Goal: Task Accomplishment & Management: Use online tool/utility

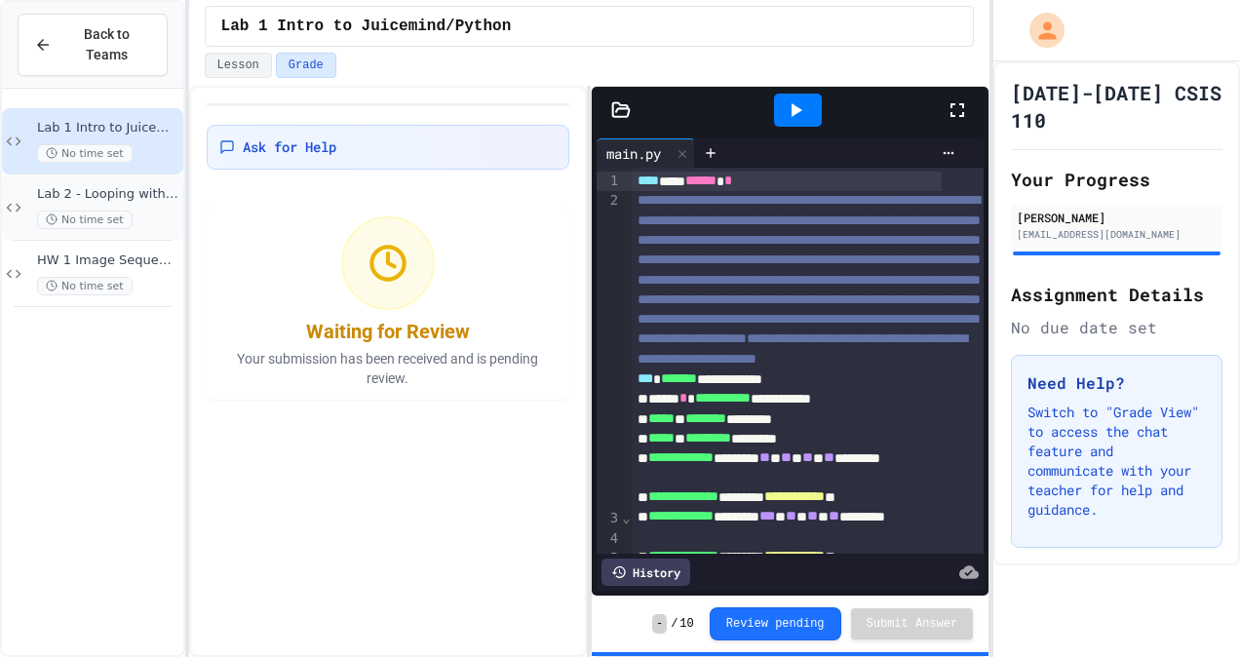
click at [102, 174] on div "Lab 2 - Looping with Images No time set" at bounding box center [92, 207] width 181 height 66
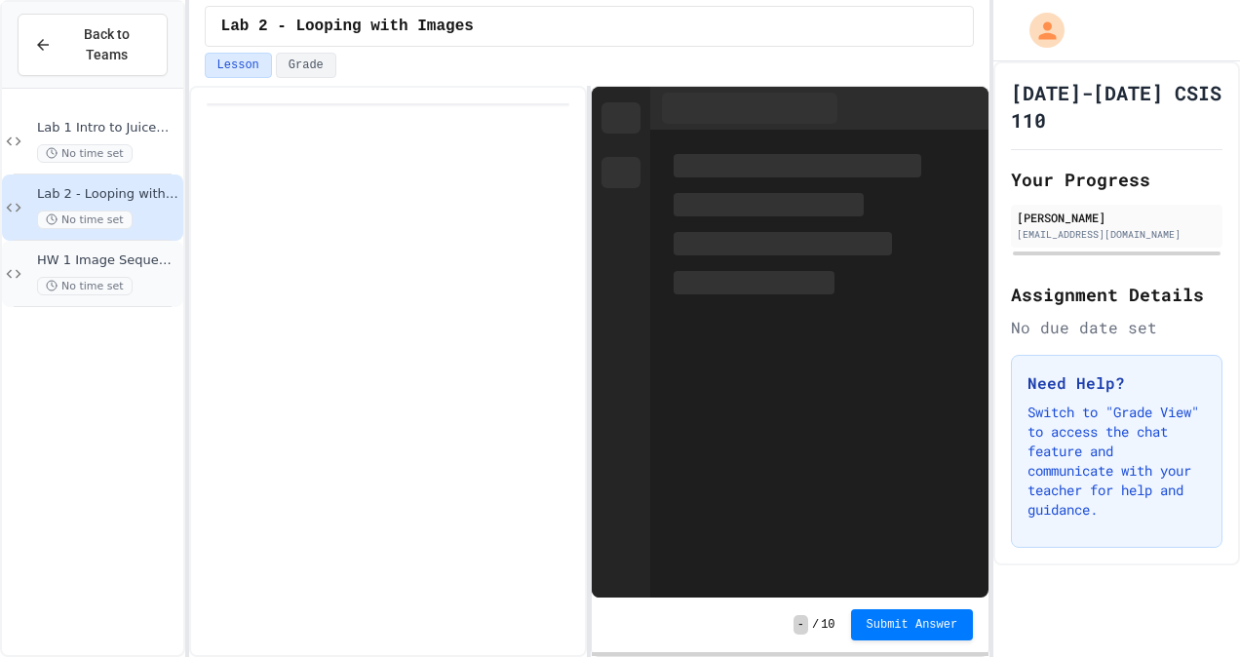
click at [121, 252] on span "HW 1 Image Sequence Programming Project" at bounding box center [108, 260] width 142 height 17
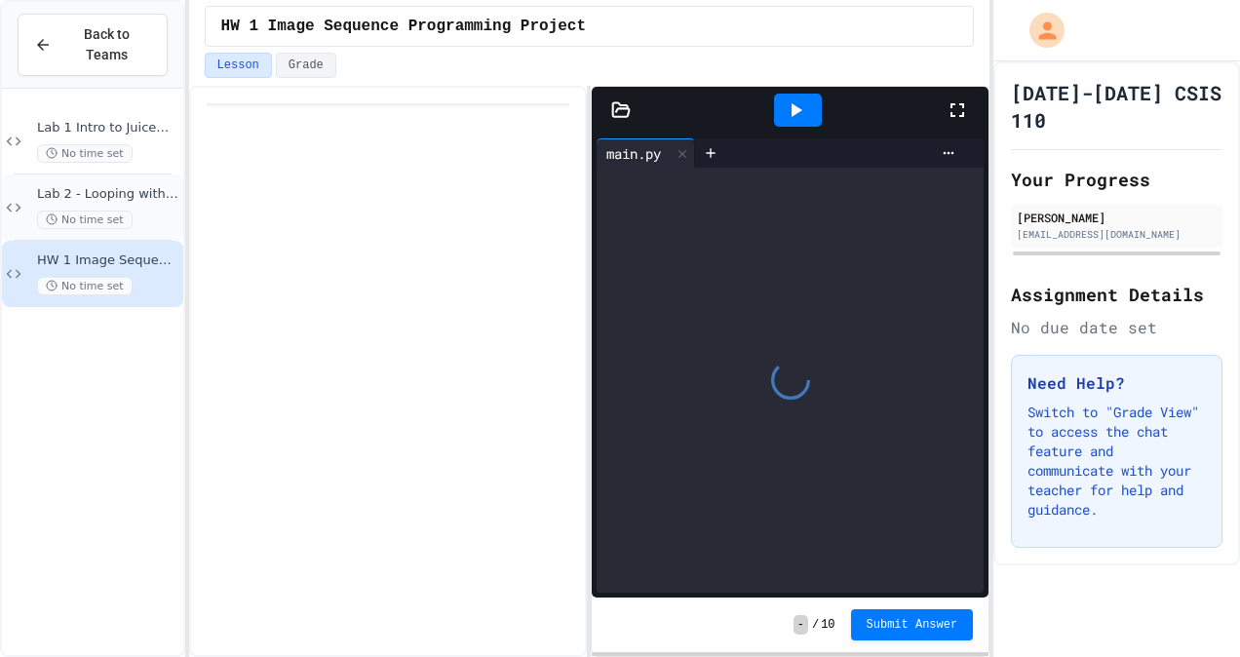
click at [135, 186] on span "Lab 2 - Looping with Images" at bounding box center [108, 194] width 142 height 17
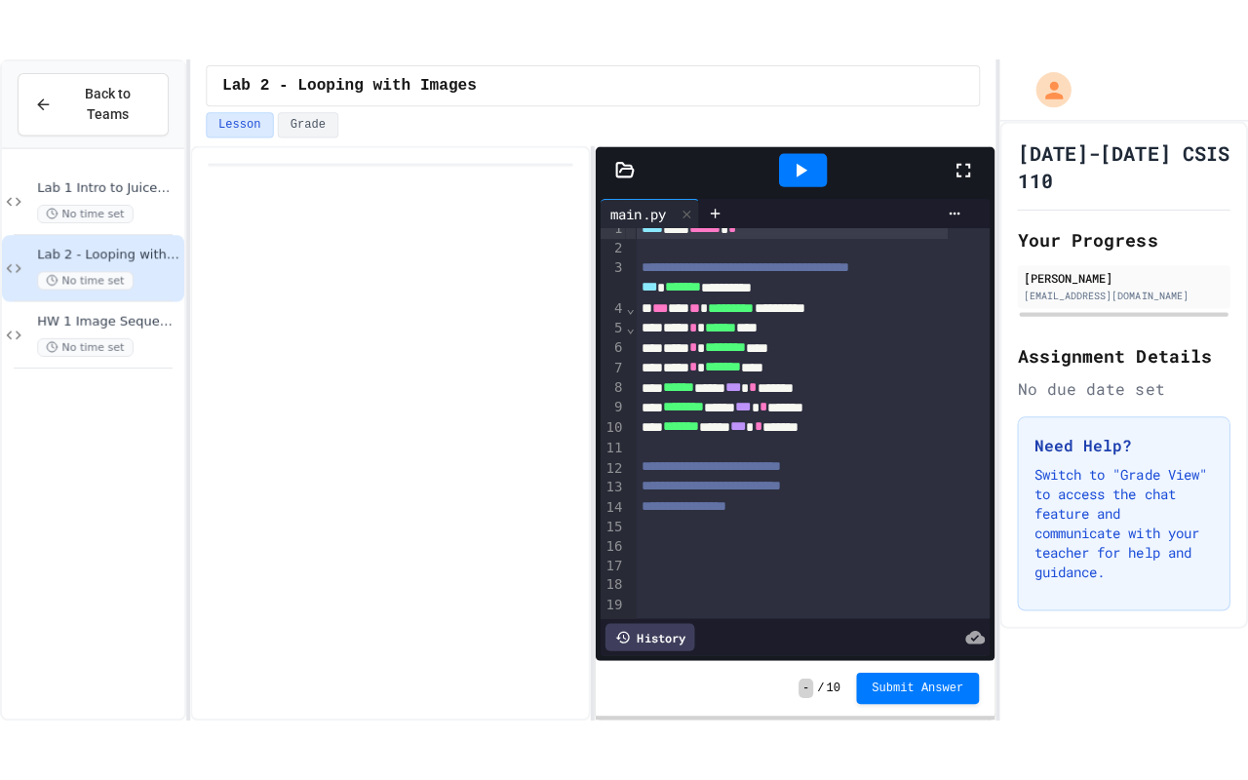
scroll to position [34, 0]
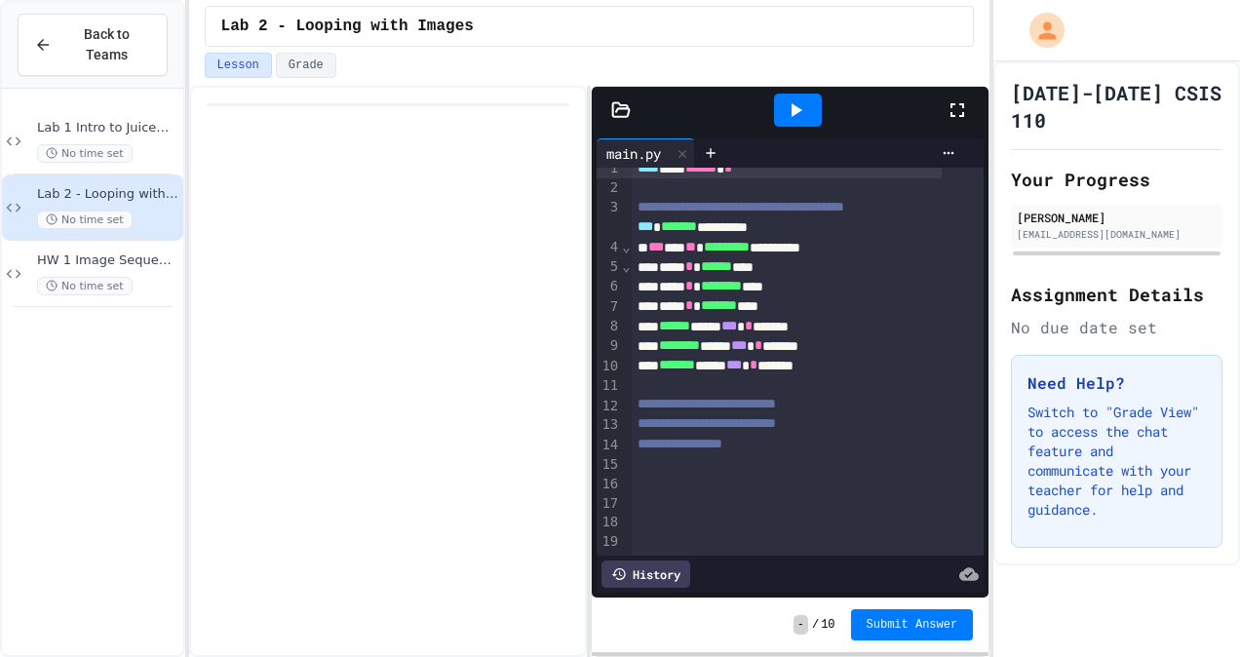
click at [959, 103] on icon at bounding box center [956, 109] width 23 height 23
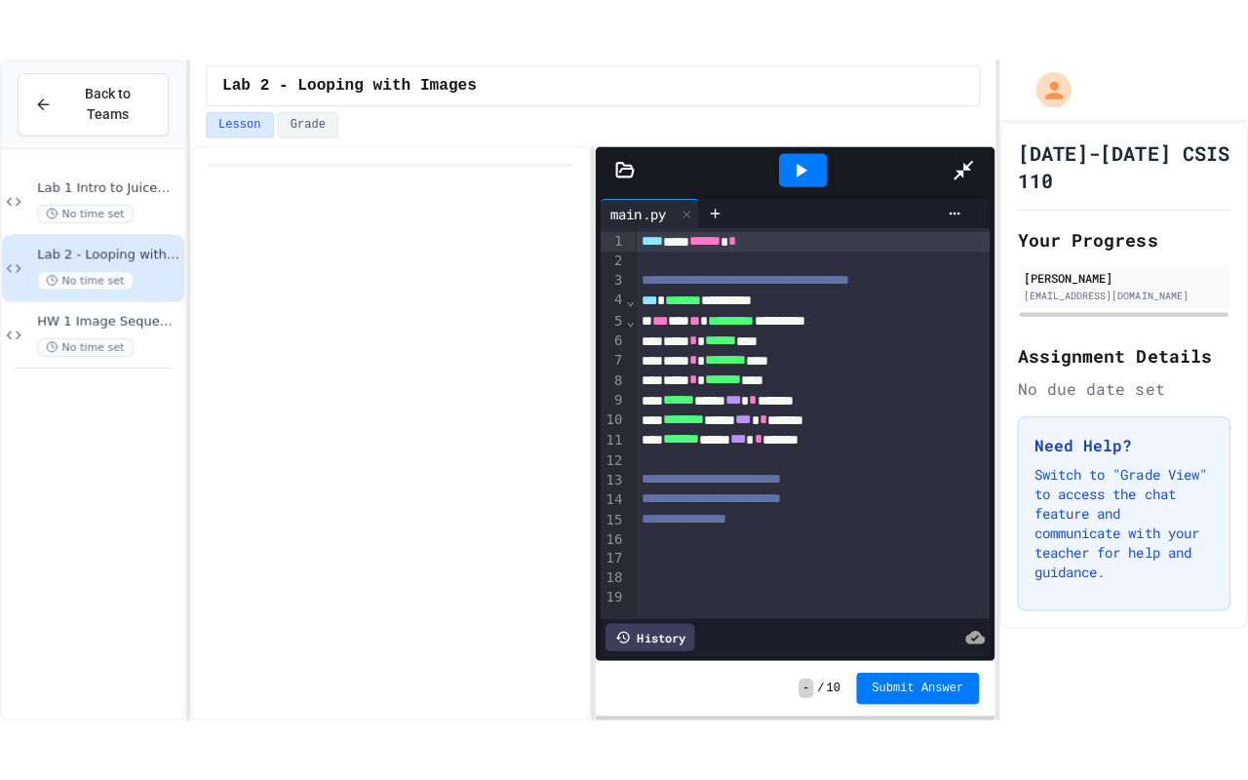
scroll to position [0, 0]
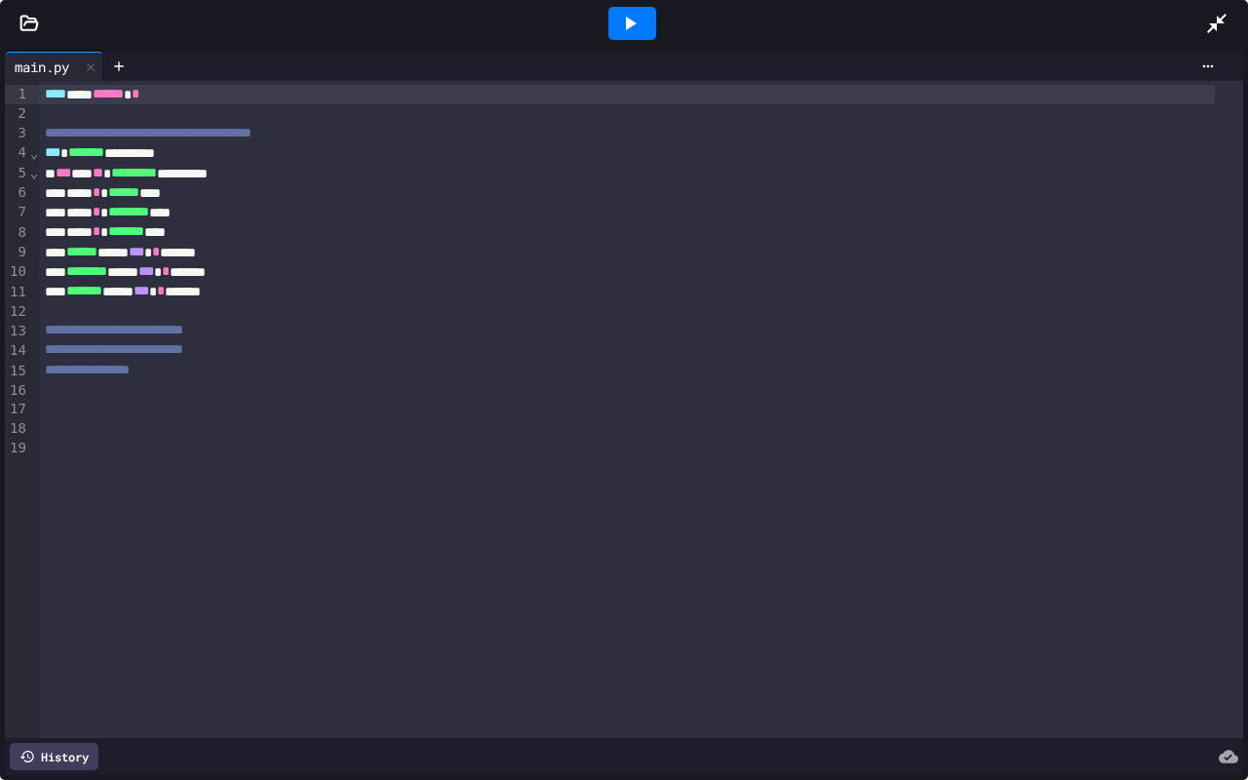
click at [19, 25] on icon at bounding box center [28, 23] width 19 height 19
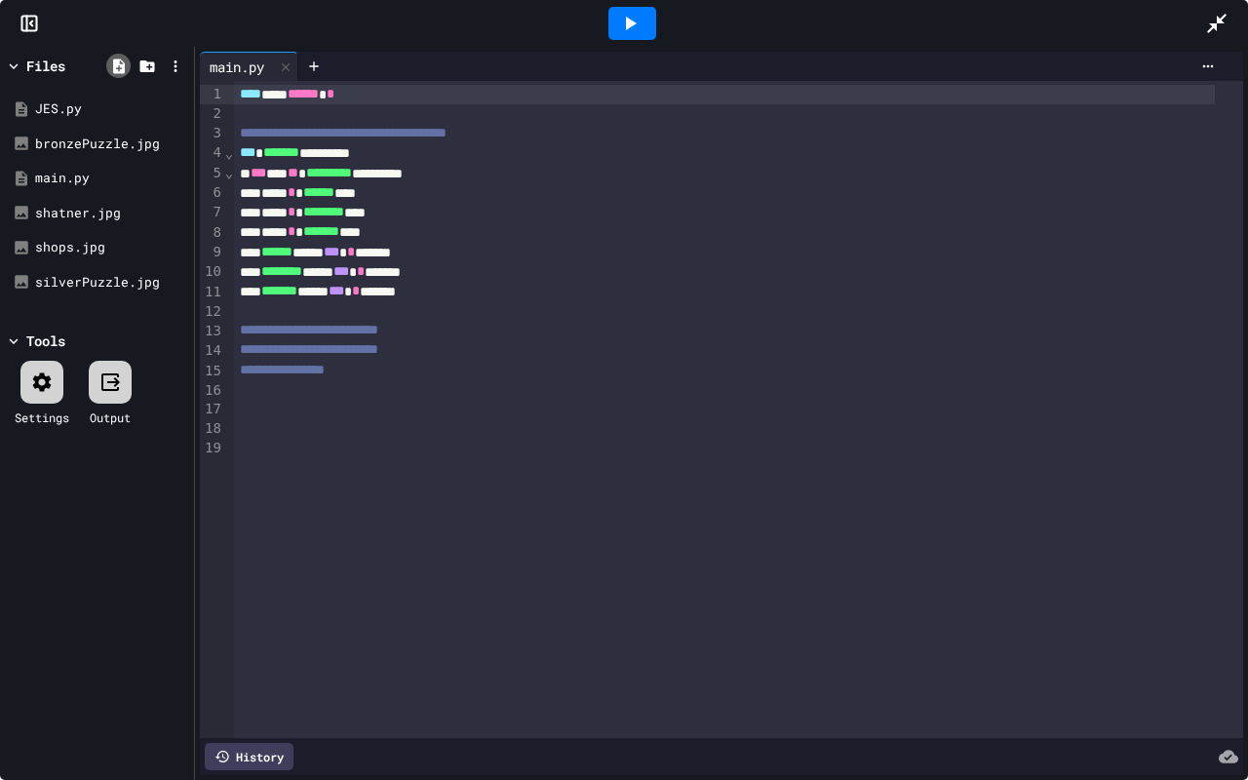
click at [121, 58] on icon at bounding box center [119, 67] width 18 height 18
click at [138, 60] on icon at bounding box center [147, 67] width 18 height 18
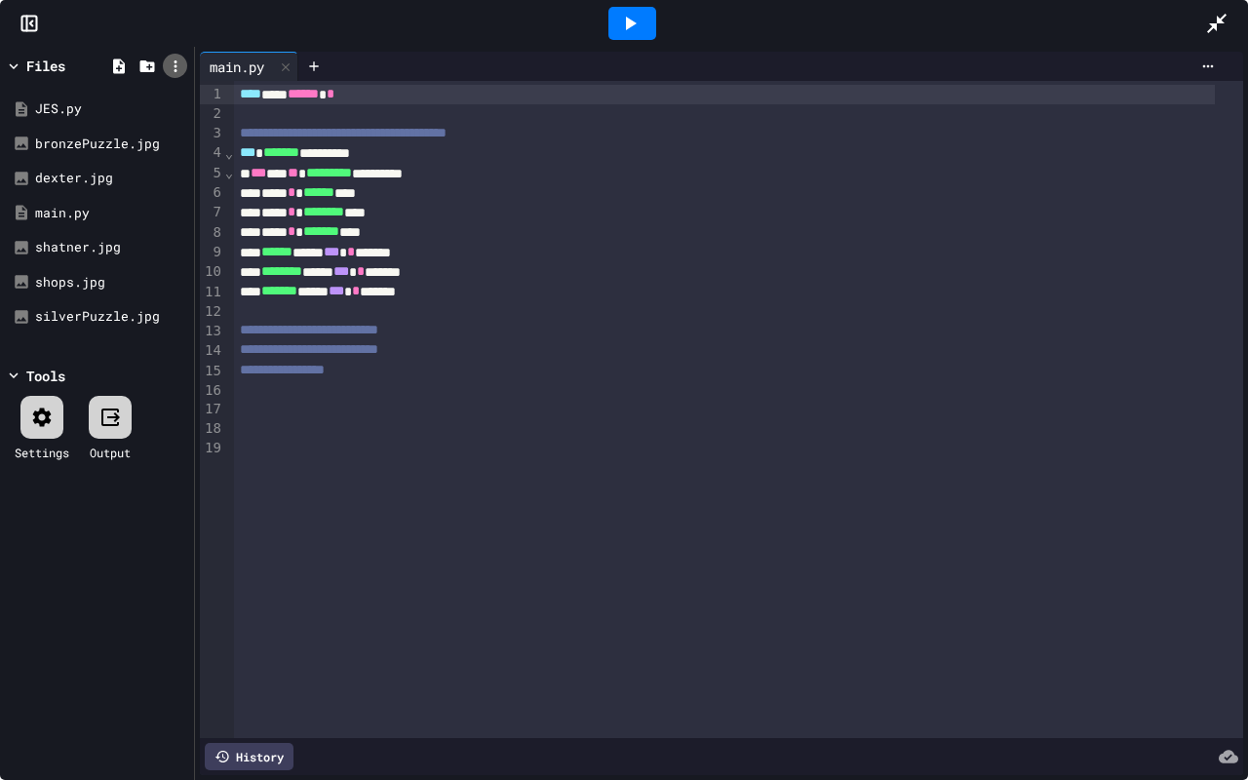
click at [171, 64] on icon at bounding box center [176, 67] width 18 height 18
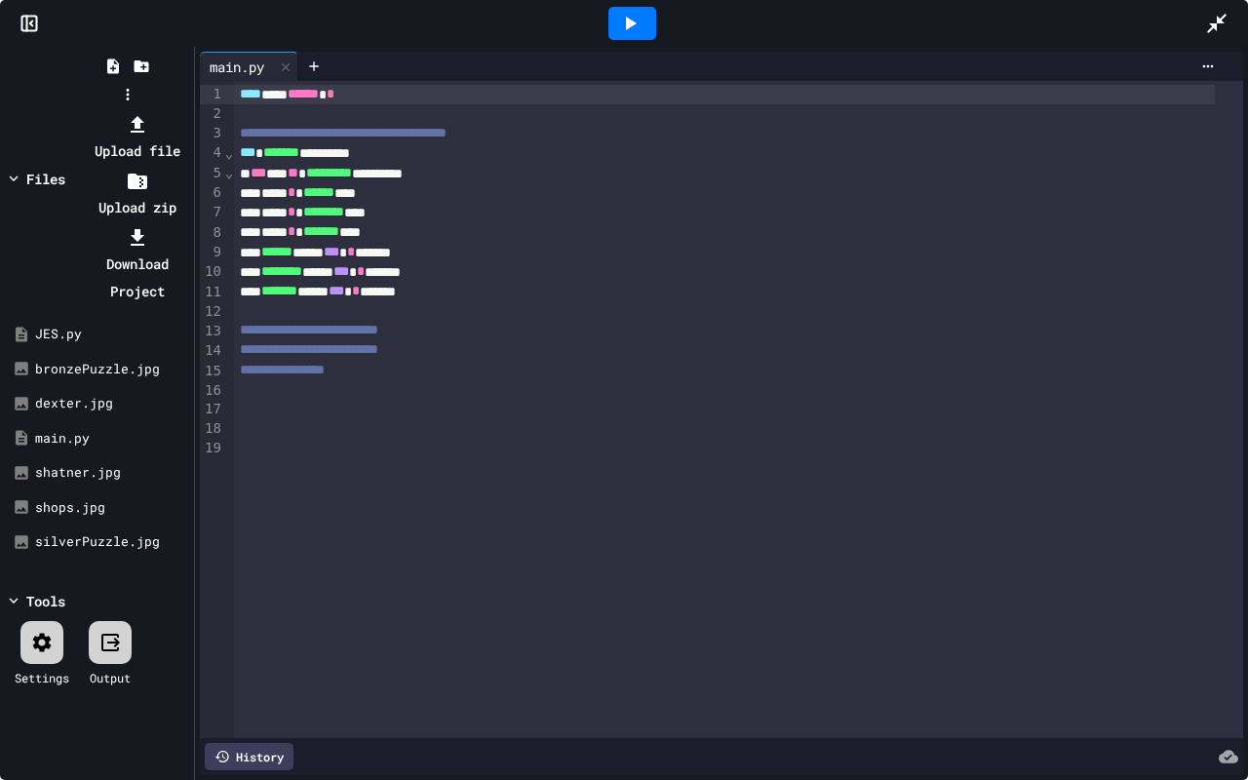
click at [189, 114] on div at bounding box center [137, 123] width 104 height 27
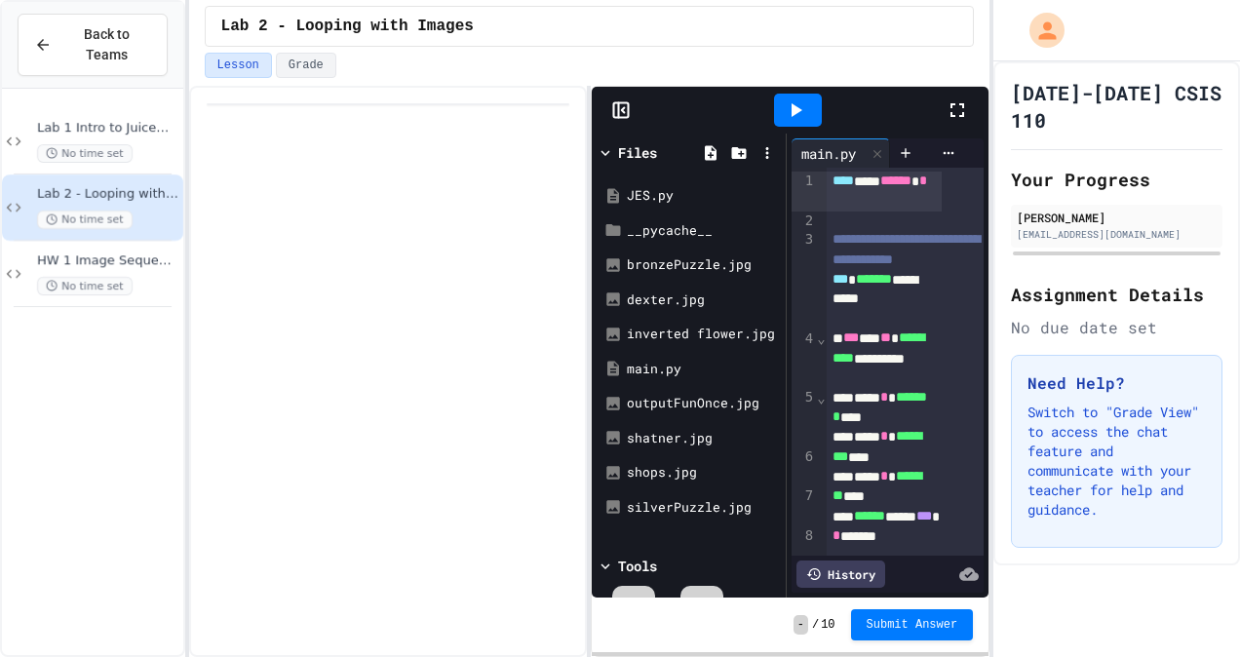
click at [953, 107] on icon at bounding box center [956, 109] width 23 height 23
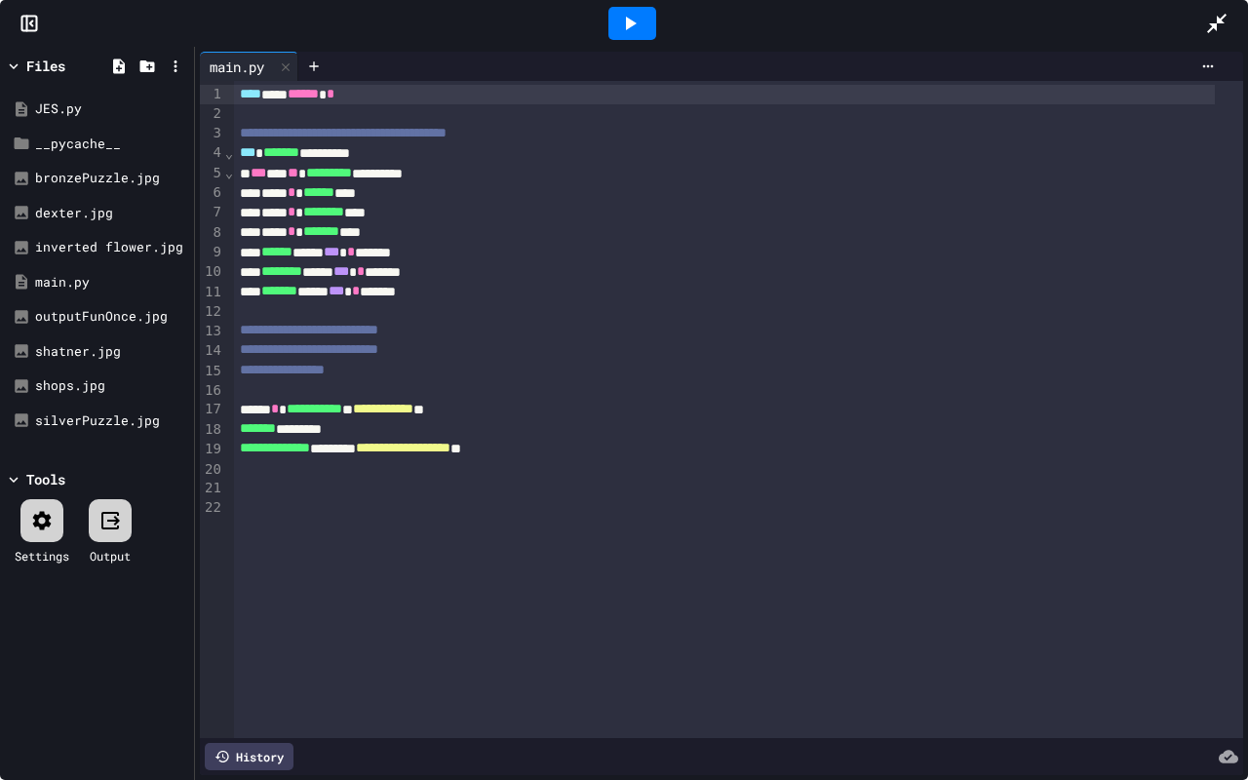
click at [1221, 13] on icon at bounding box center [1216, 23] width 23 height 23
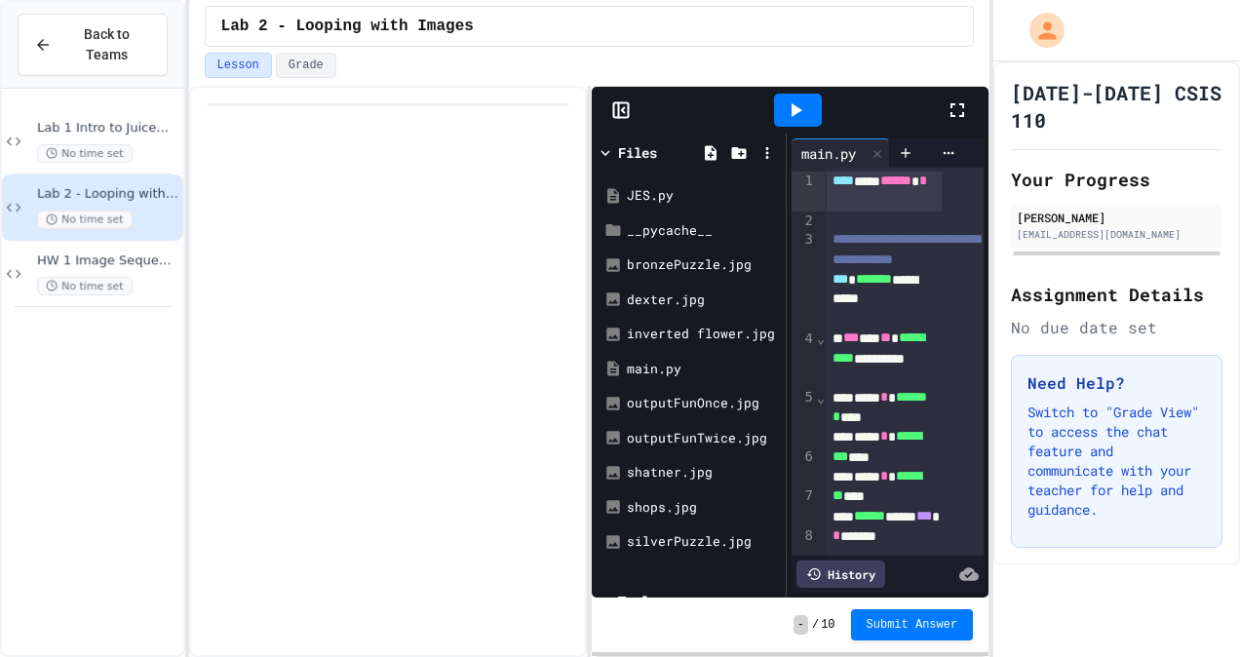
click at [945, 120] on div at bounding box center [966, 110] width 43 height 53
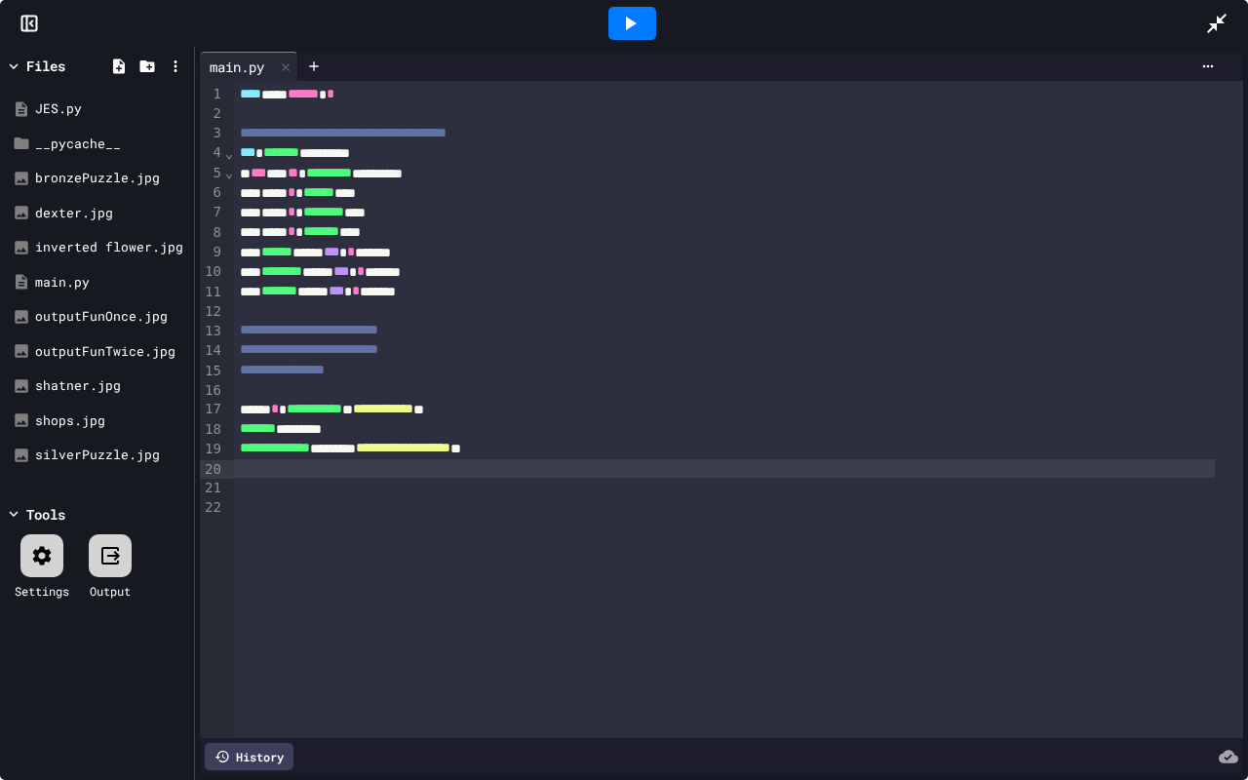
click at [585, 468] on div at bounding box center [724, 468] width 981 height 19
click at [519, 500] on div at bounding box center [738, 506] width 1009 height 19
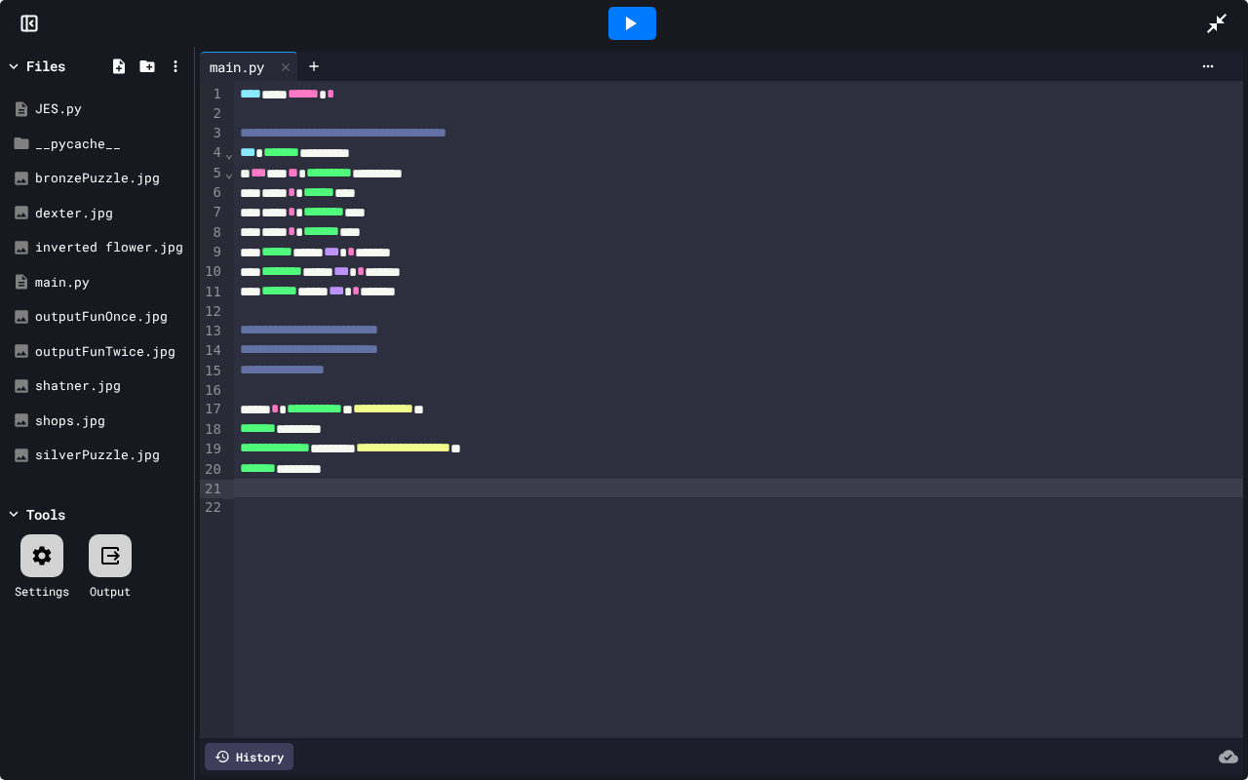
click at [446, 480] on div at bounding box center [738, 488] width 1009 height 19
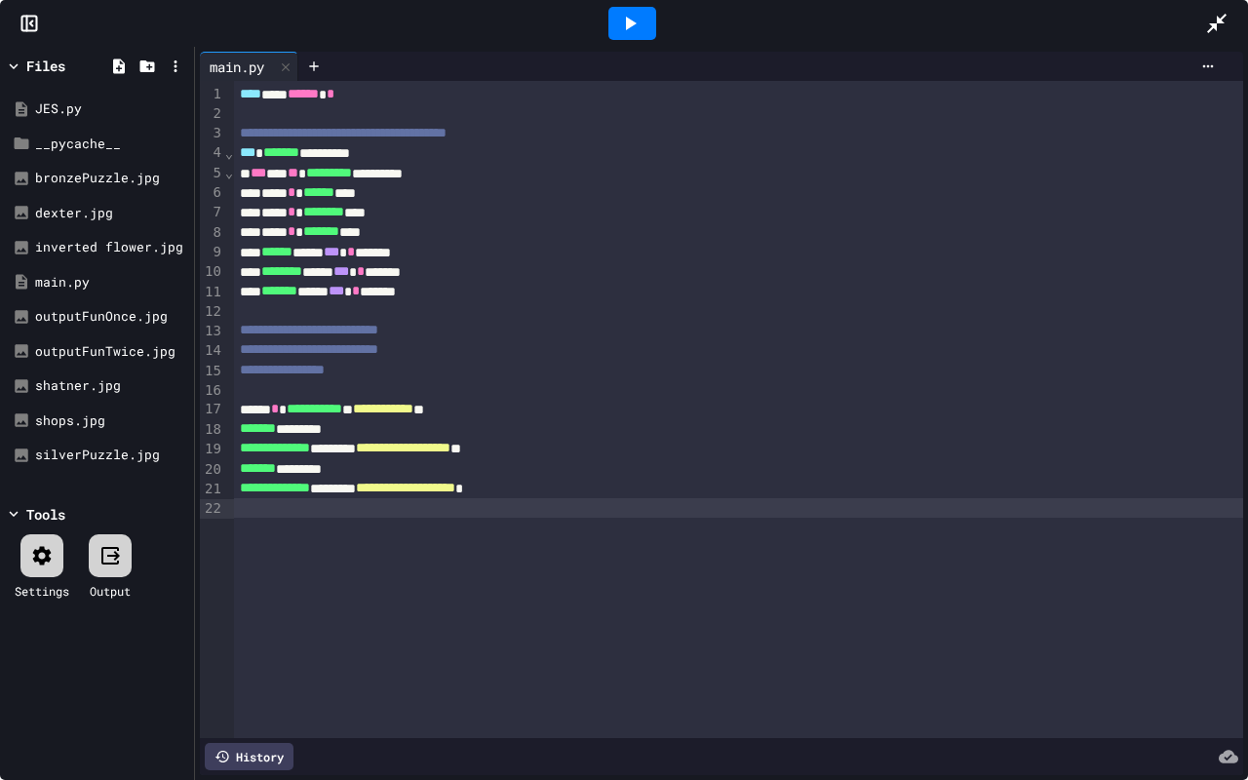
click at [639, 505] on div at bounding box center [738, 507] width 1009 height 19
click at [626, 22] on icon at bounding box center [631, 24] width 11 height 14
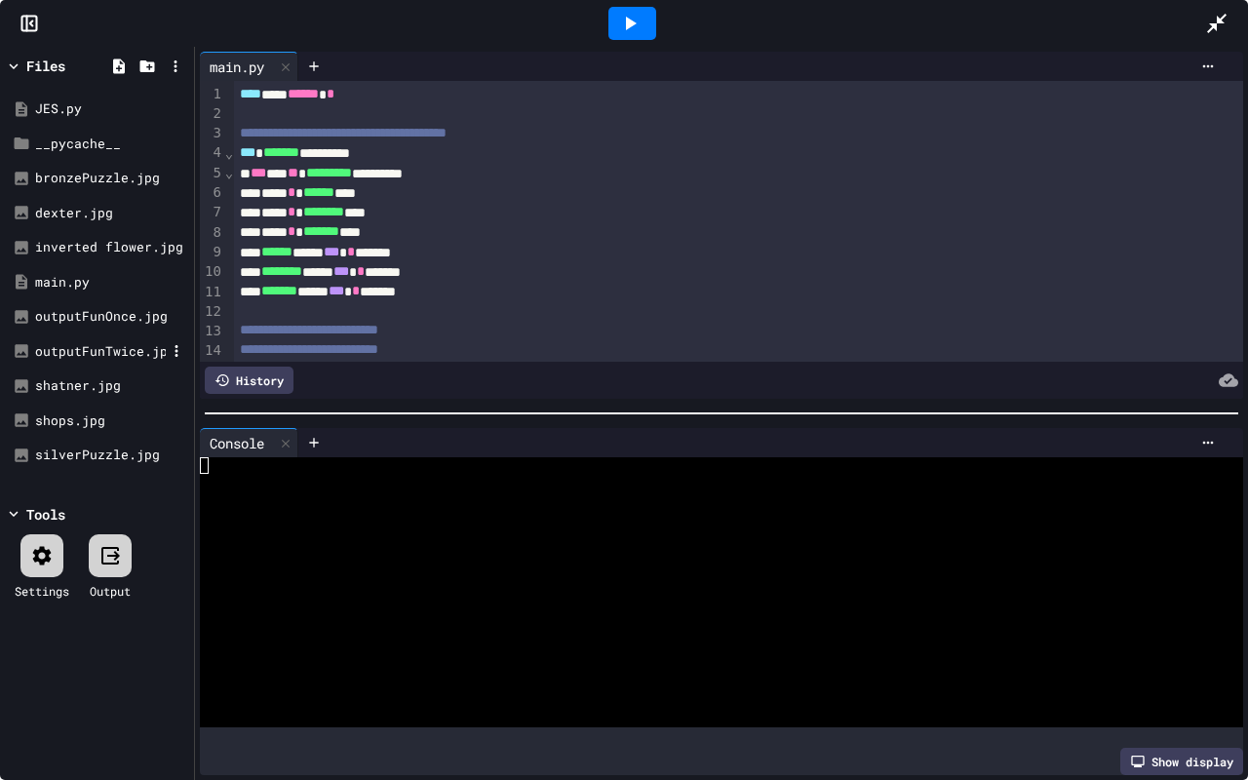
click at [111, 352] on div "outputFunTwice.jpg" at bounding box center [100, 351] width 131 height 19
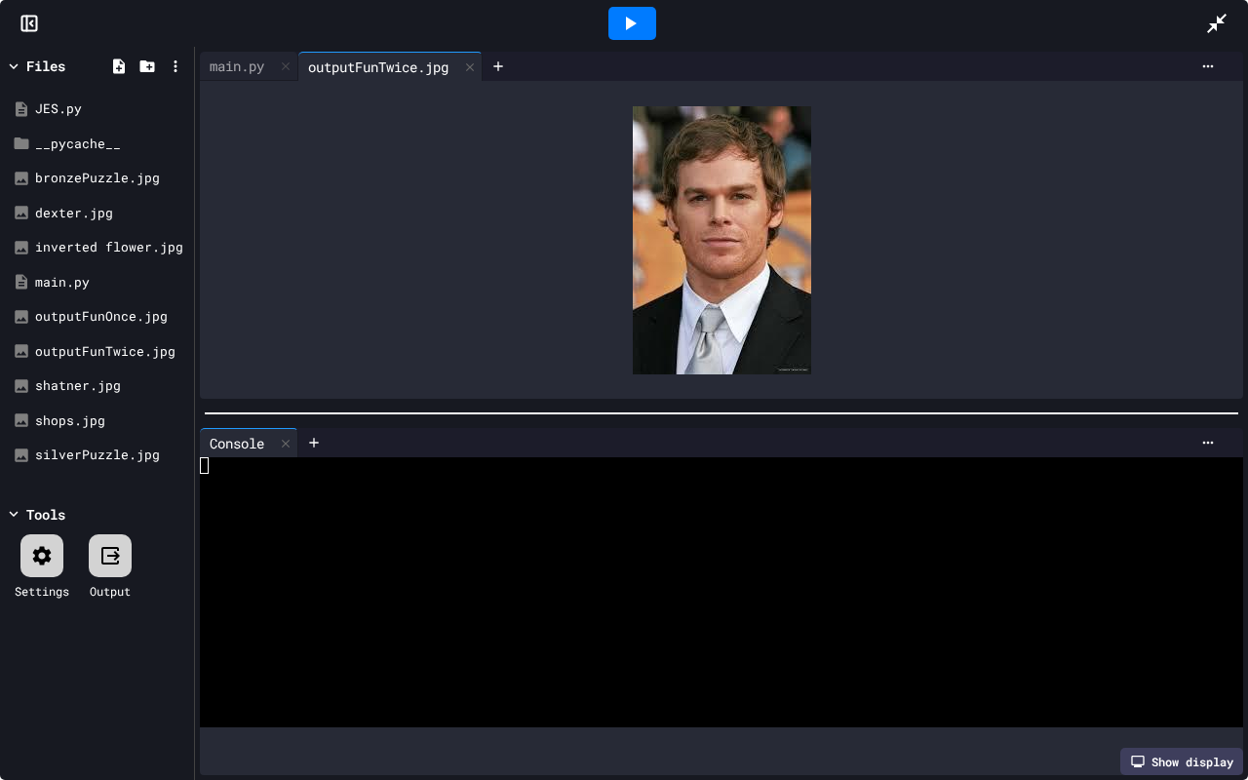
click at [1207, 20] on icon at bounding box center [1216, 23] width 23 height 23
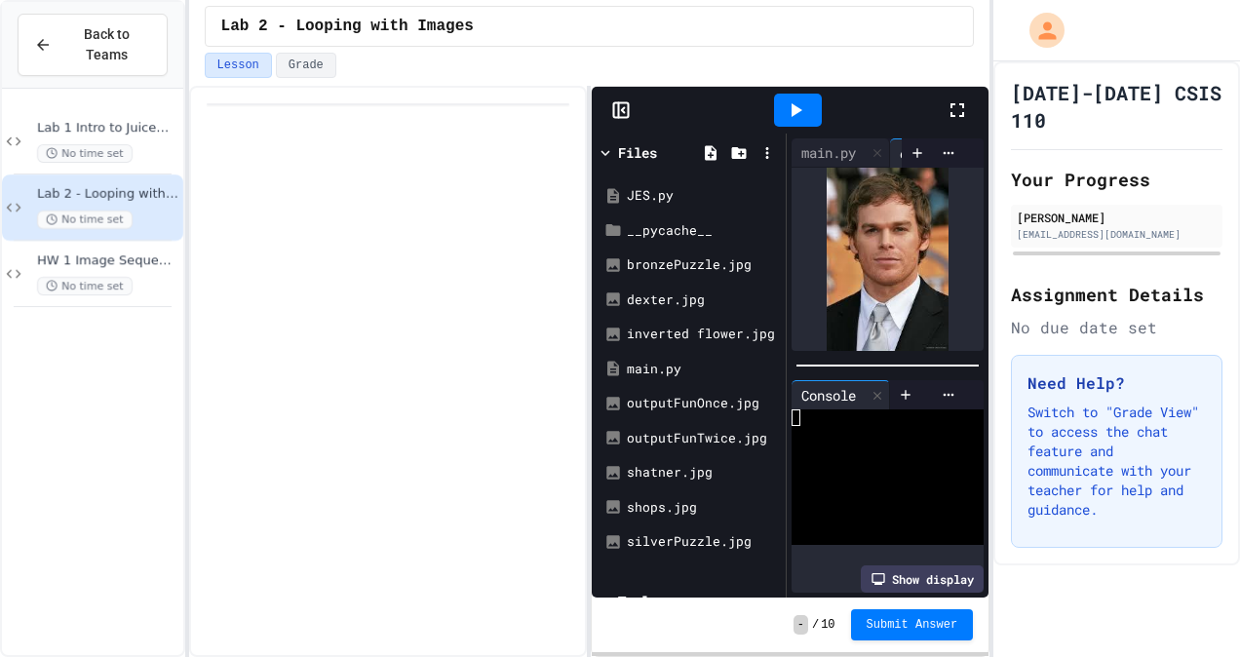
click at [955, 108] on icon at bounding box center [956, 109] width 23 height 23
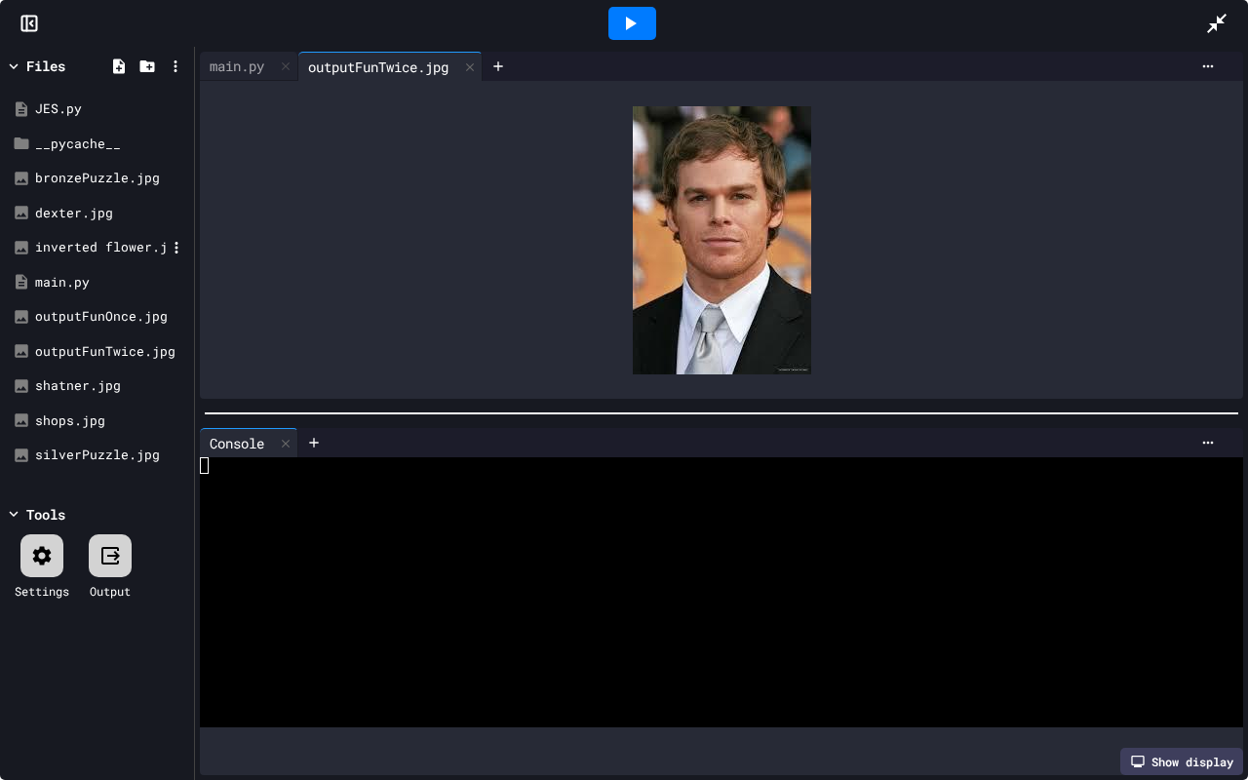
click at [114, 248] on div "inverted flower.jpg" at bounding box center [100, 247] width 131 height 19
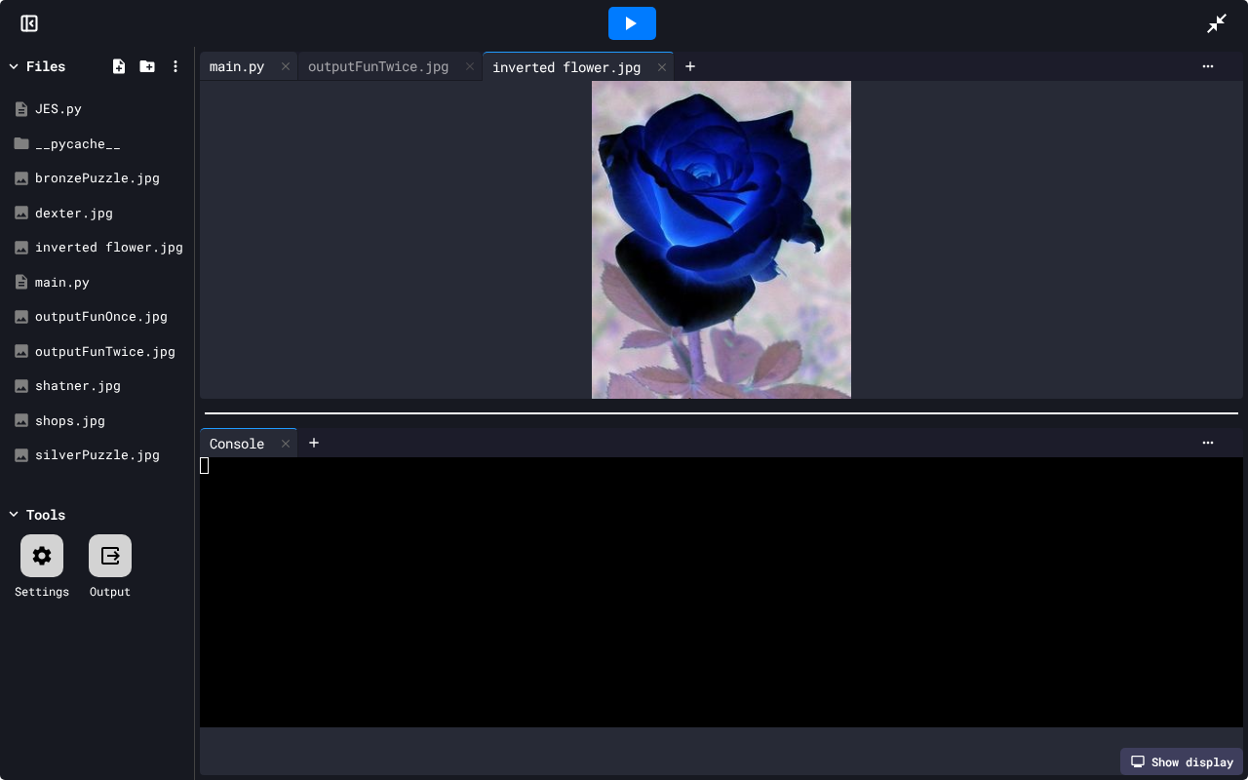
click at [248, 61] on div "main.py" at bounding box center [237, 66] width 74 height 20
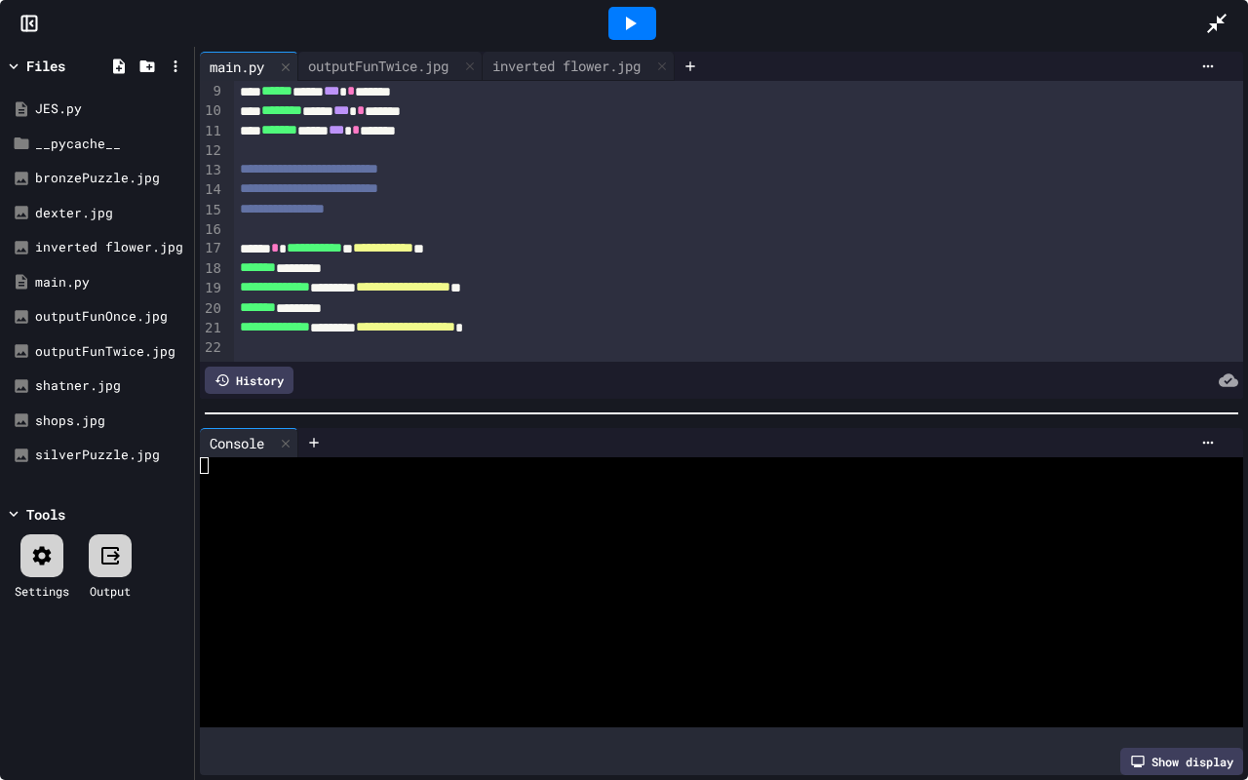
scroll to position [182, 0]
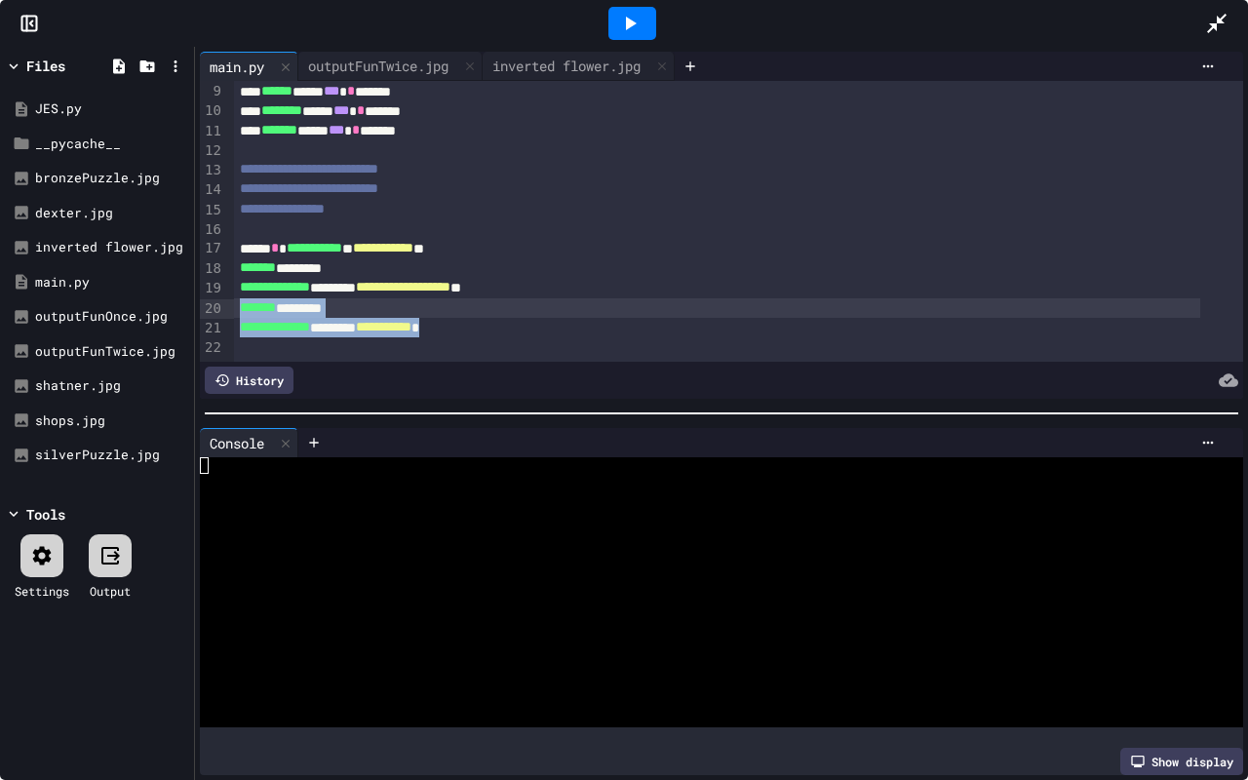
drag, startPoint x: 532, startPoint y: 305, endPoint x: 235, endPoint y: 287, distance: 297.8
click at [235, 287] on div "**********" at bounding box center [738, 140] width 1009 height 441
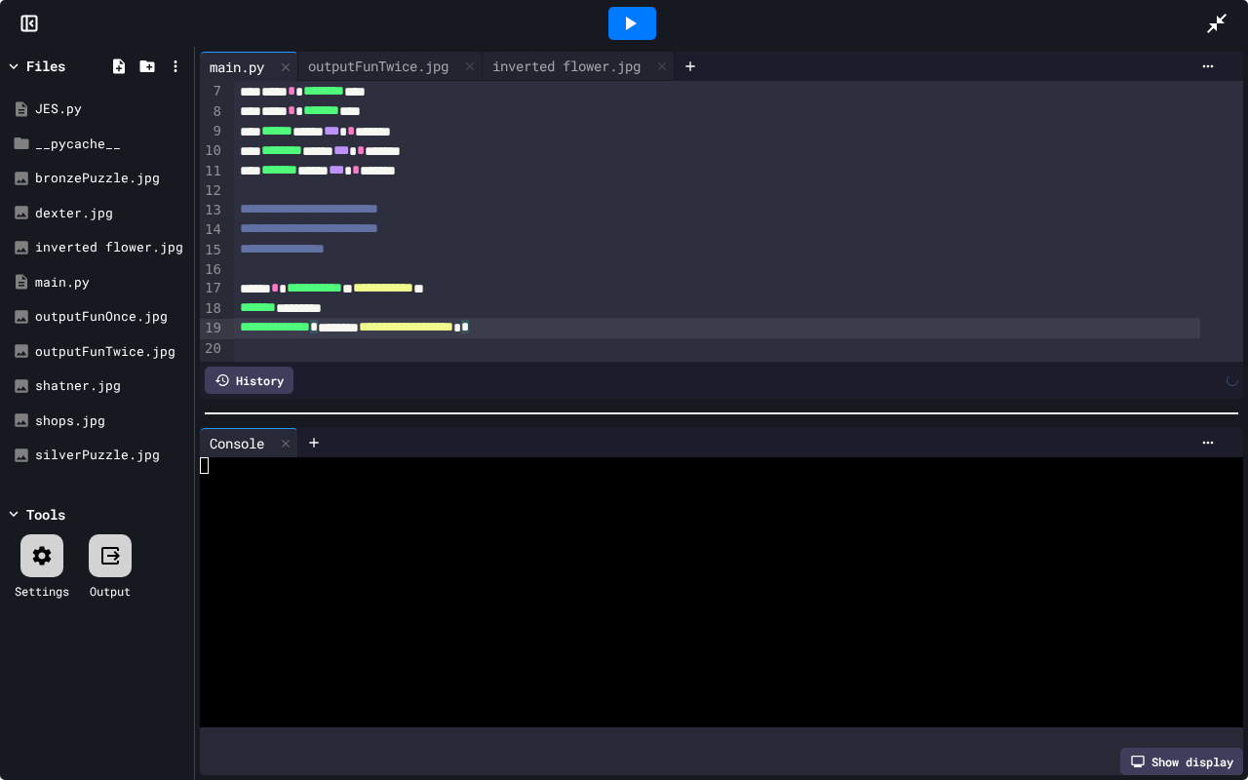
scroll to position [142, 0]
click at [563, 60] on div "inverted flower.jpg" at bounding box center [566, 66] width 168 height 20
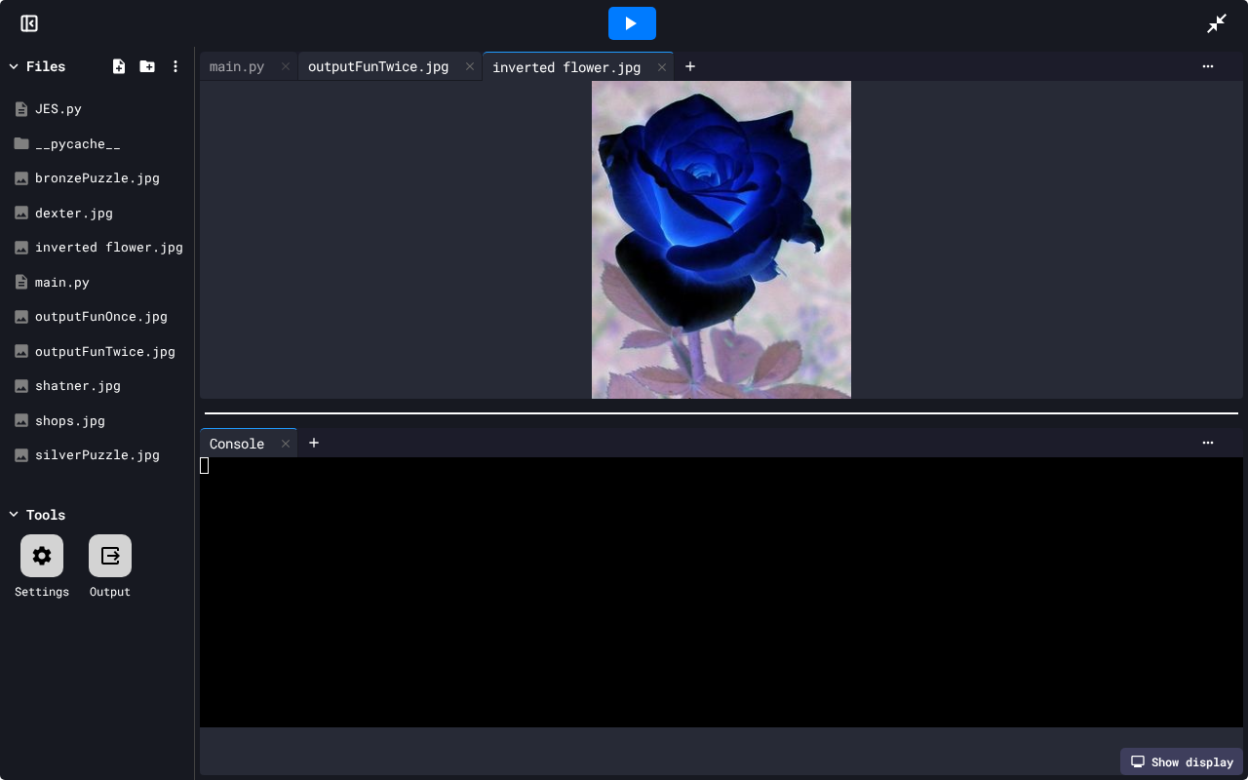
click at [390, 61] on div "outputFunTwice.jpg" at bounding box center [378, 66] width 160 height 20
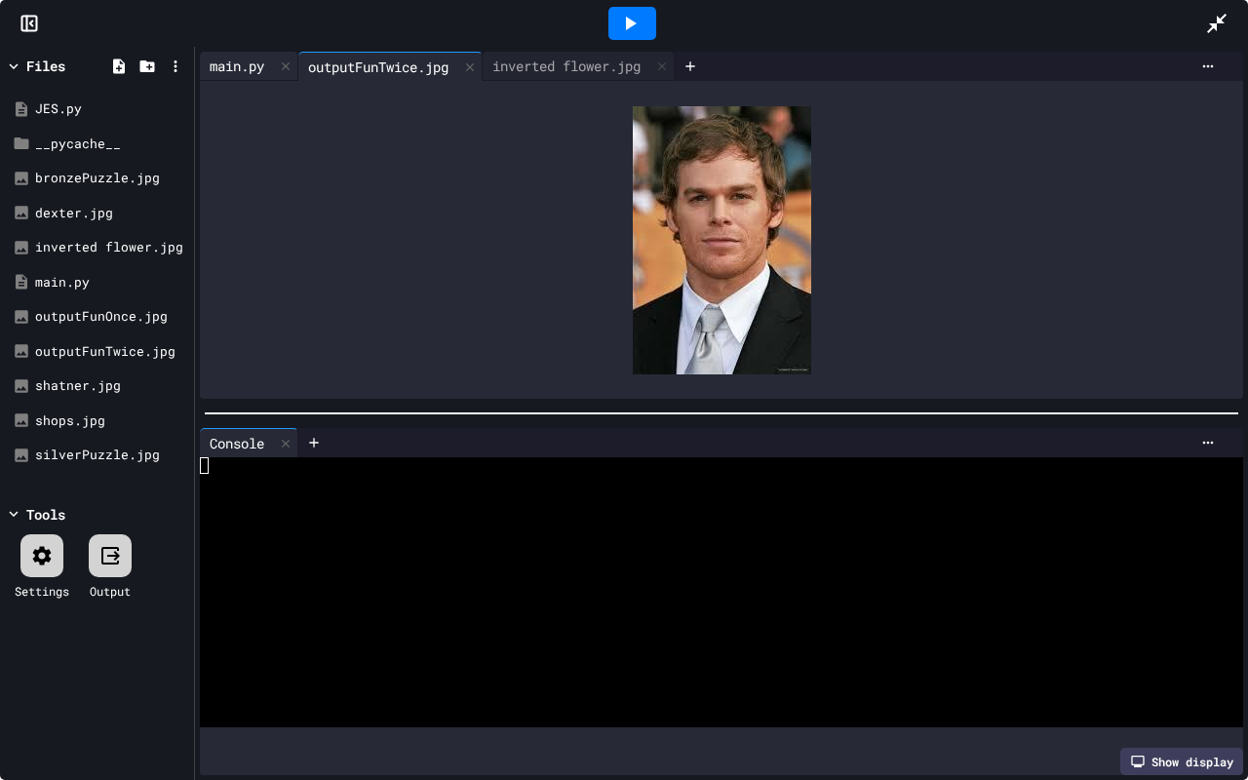
click at [259, 57] on div "main.py" at bounding box center [237, 66] width 74 height 20
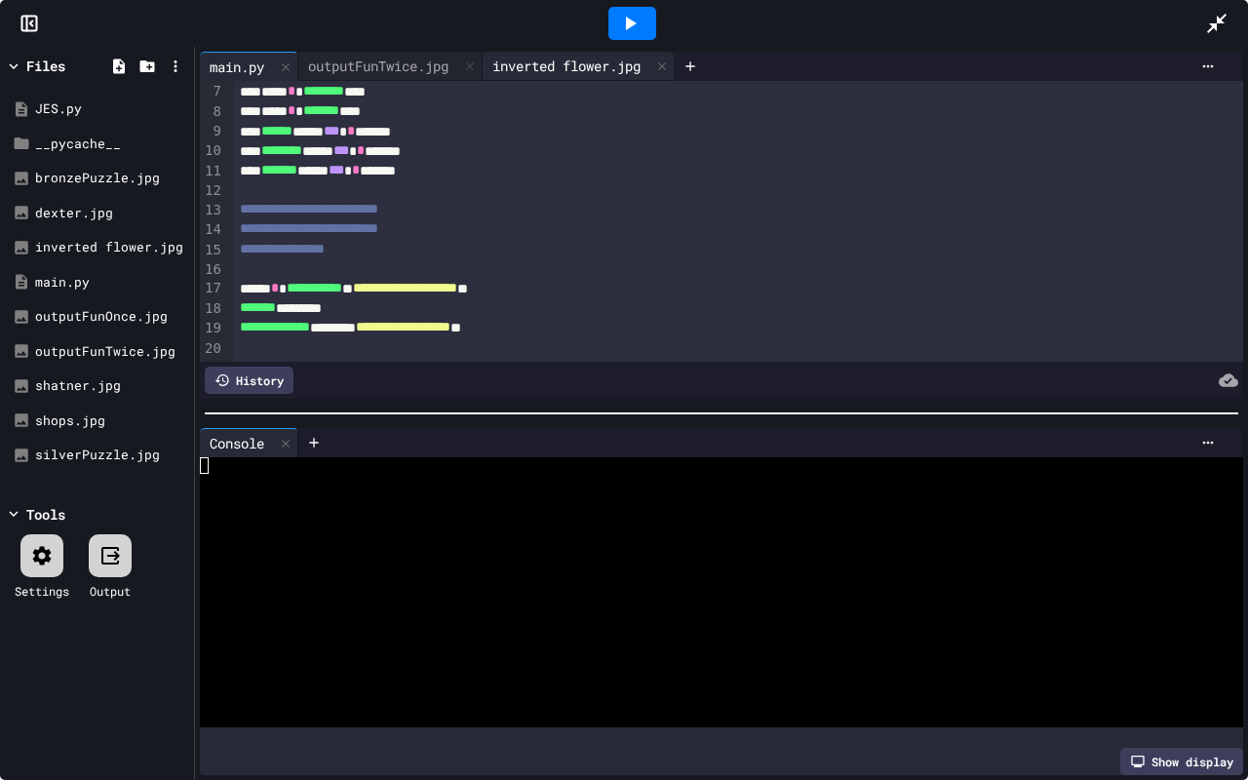
click at [550, 64] on div "inverted flower.jpg" at bounding box center [566, 66] width 168 height 20
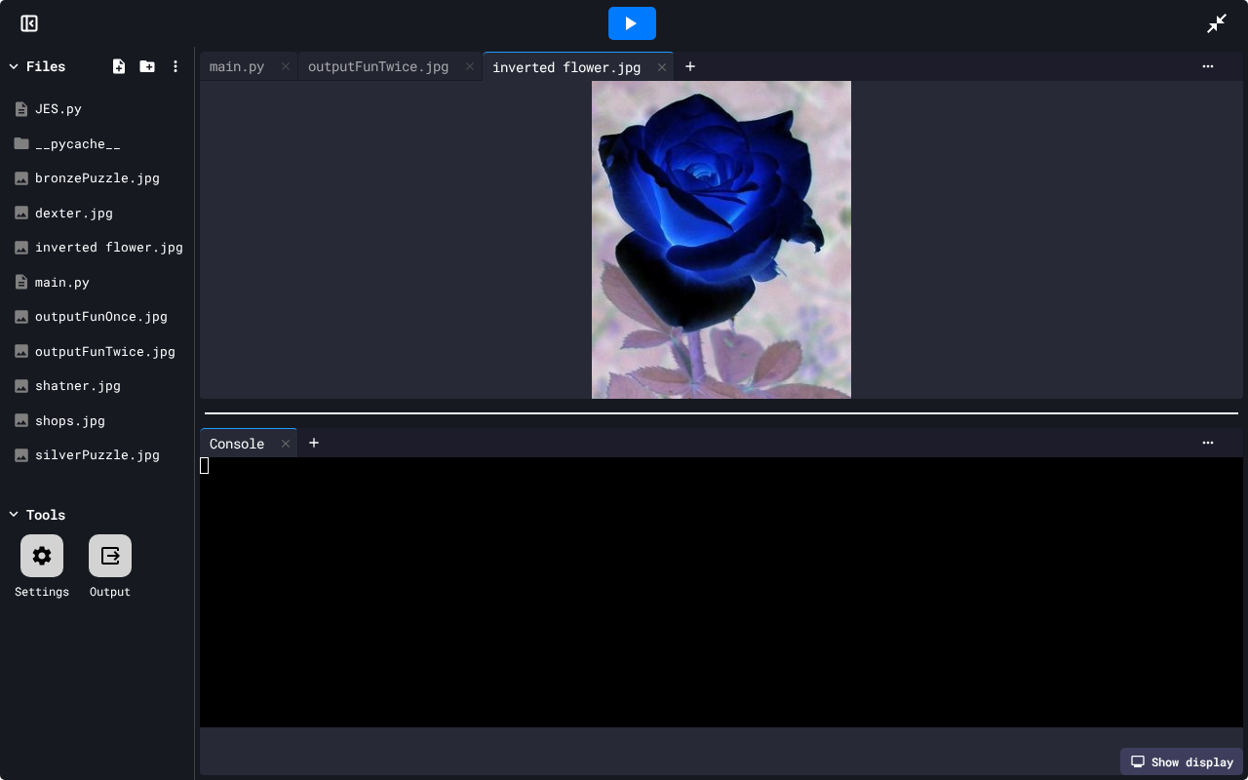
click at [1229, 19] on div at bounding box center [1226, 23] width 43 height 53
